Goal: Complete application form

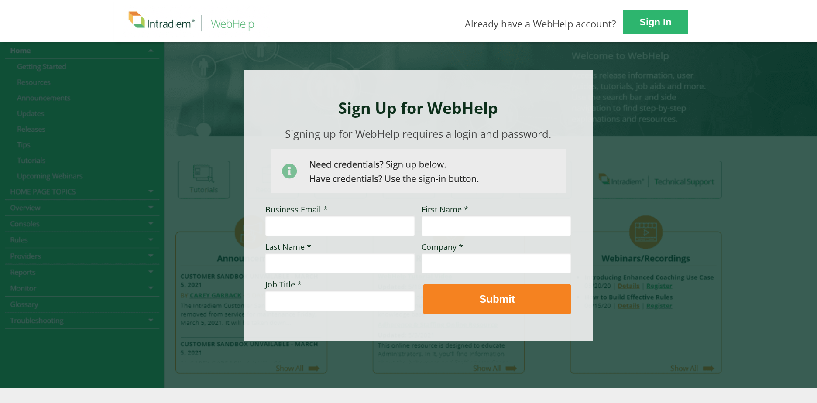
click at [320, 229] on input "Business Email *" at bounding box center [339, 226] width 149 height 20
type input "[EMAIL_ADDRESS][DOMAIN_NAME]"
type input "vitapro"
drag, startPoint x: 344, startPoint y: 228, endPoint x: 488, endPoint y: 230, distance: 143.6
click at [265, 205] on div "Business Email * [EMAIL_ADDRESS][DOMAIN_NAME] First Name * Last Name * Company …" at bounding box center [265, 205] width 0 height 0
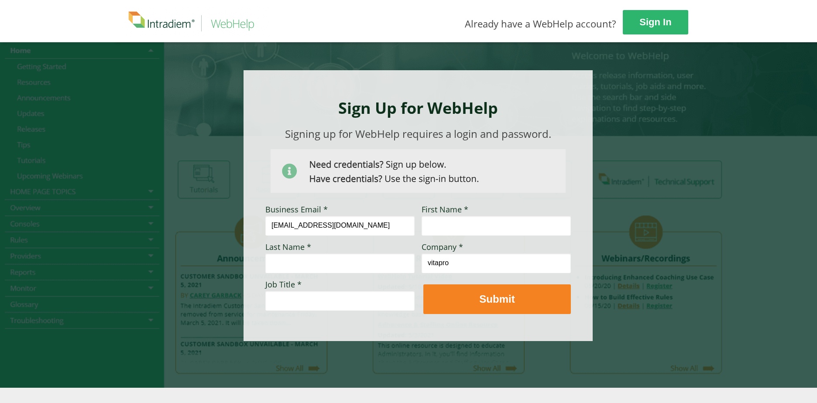
type input "[EMAIL_ADDRESS][DOMAIN_NAME]"
click at [460, 263] on input "vitapro" at bounding box center [496, 263] width 149 height 20
drag, startPoint x: 455, startPoint y: 266, endPoint x: 397, endPoint y: 261, distance: 58.2
click at [265, 205] on div "Business Email * [EMAIL_ADDRESS][DOMAIN_NAME] First Name * Last Name * Company …" at bounding box center [265, 205] width 0 height 0
type input "Vitality"
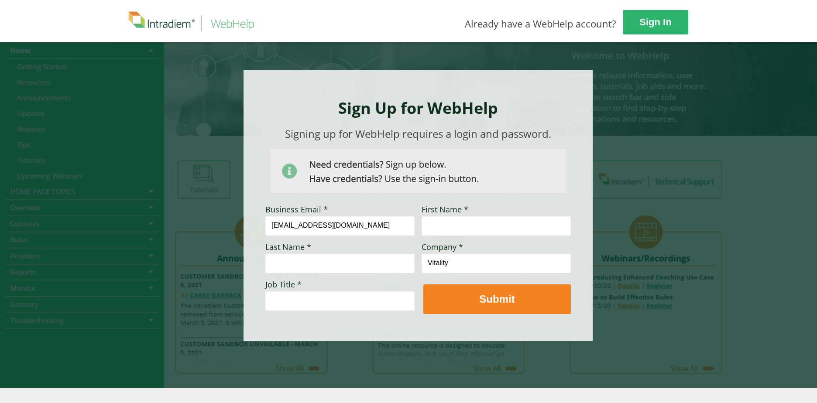
click at [498, 227] on input "First Name *" at bounding box center [496, 226] width 149 height 20
type input "Ben"
type input "Roscoe"
click at [273, 300] on input "Job Title *" at bounding box center [339, 301] width 149 height 20
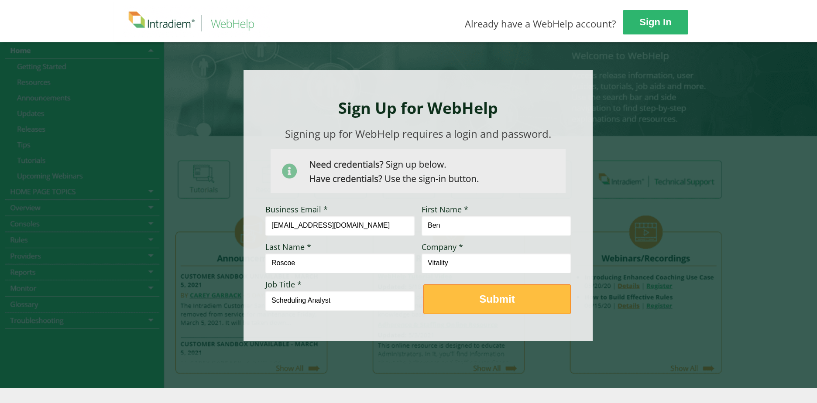
type input "Scheduling Analyst"
click at [509, 304] on strong "Submit" at bounding box center [496, 299] width 35 height 12
